Goal: Information Seeking & Learning: Learn about a topic

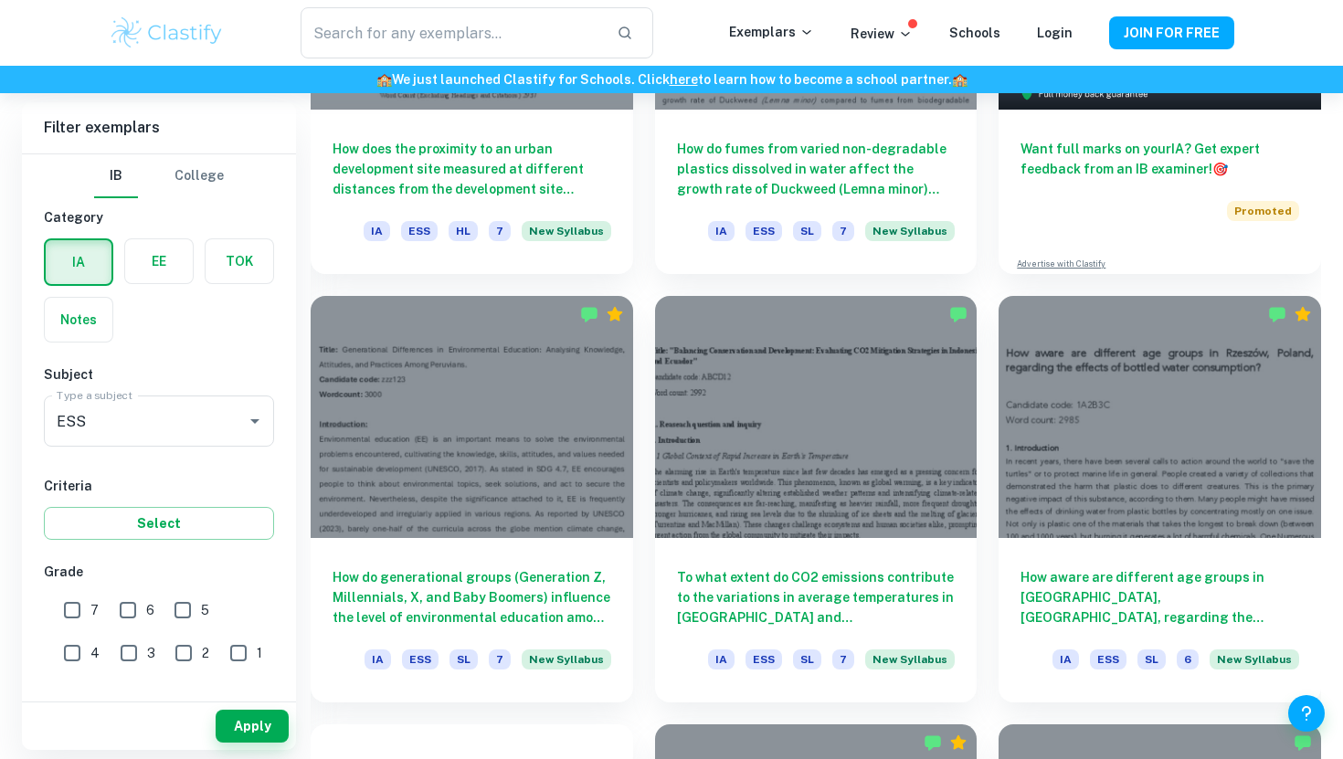
scroll to position [569, 0]
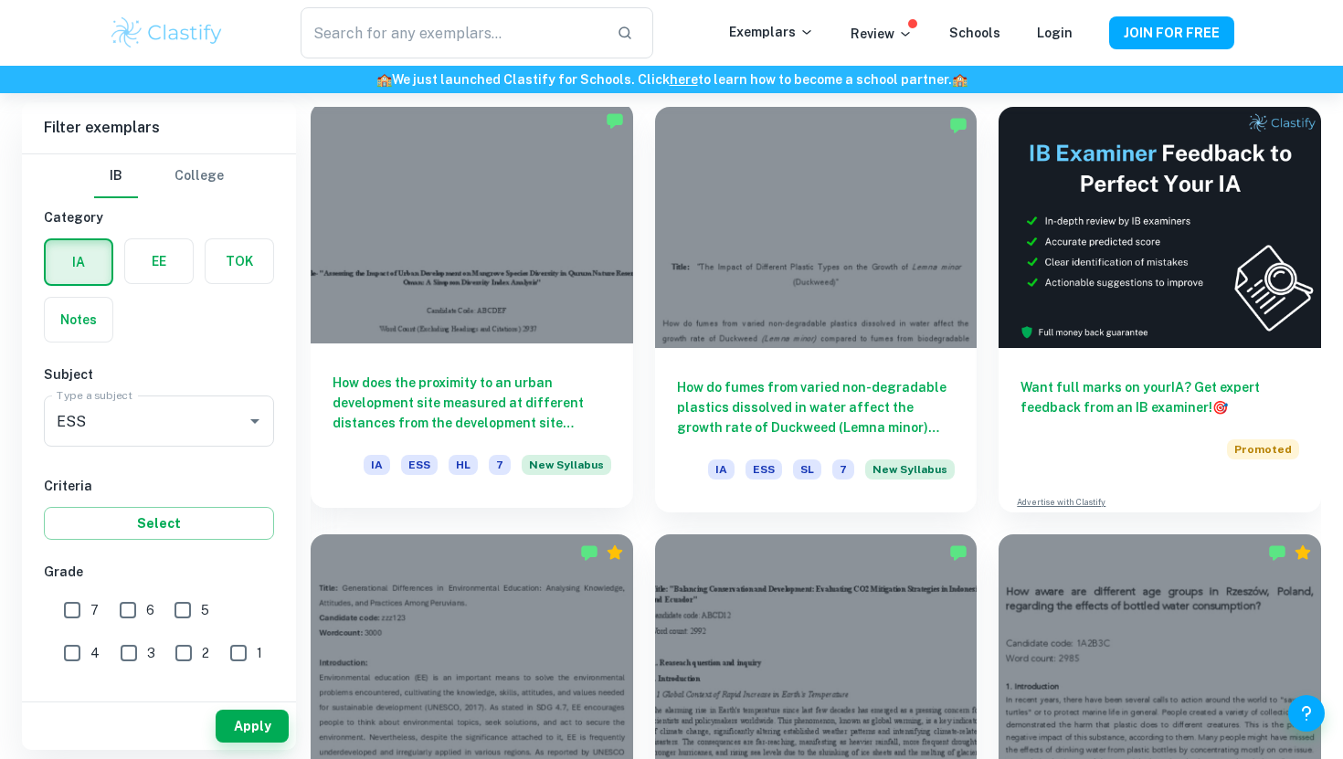
click at [520, 395] on h6 "How does the proximity to an urban development site measured at different dista…" at bounding box center [472, 403] width 279 height 60
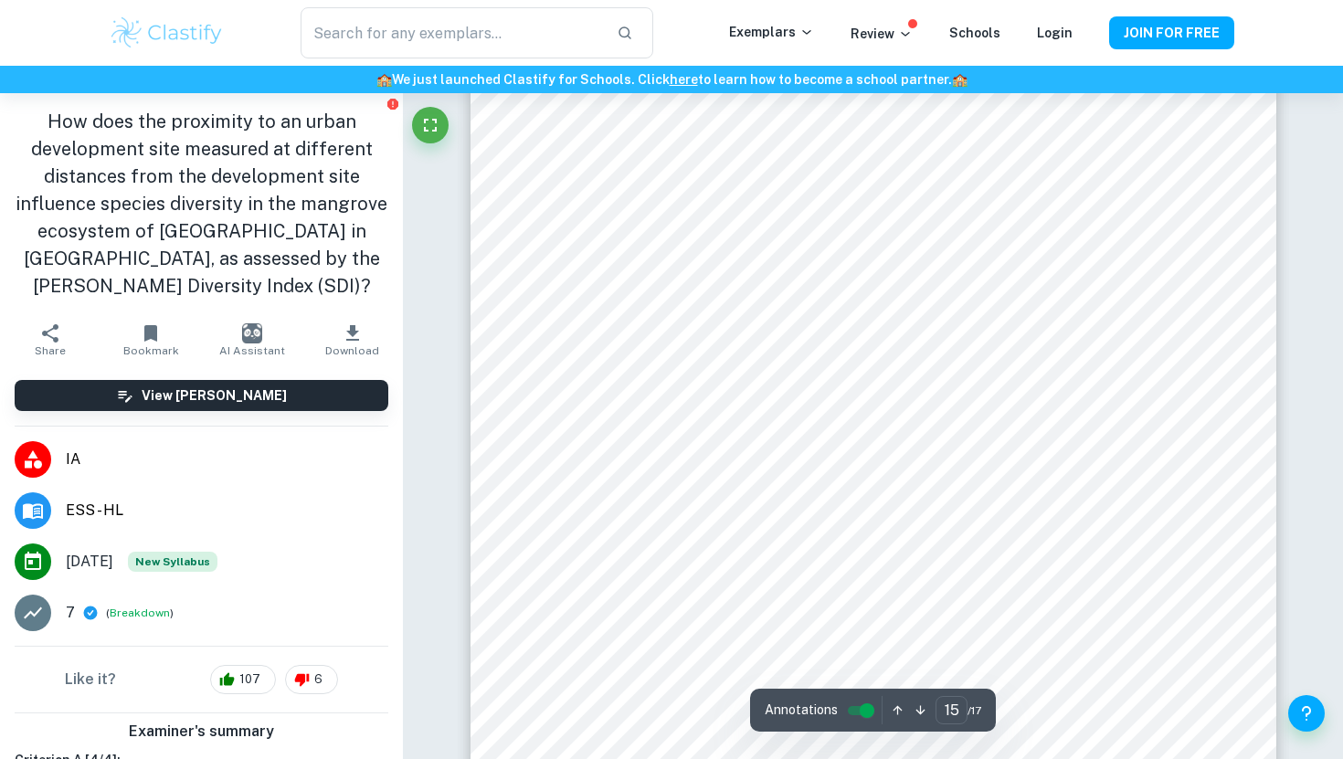
scroll to position [15375, 0]
type input "17"
